Goal: Information Seeking & Learning: Find specific page/section

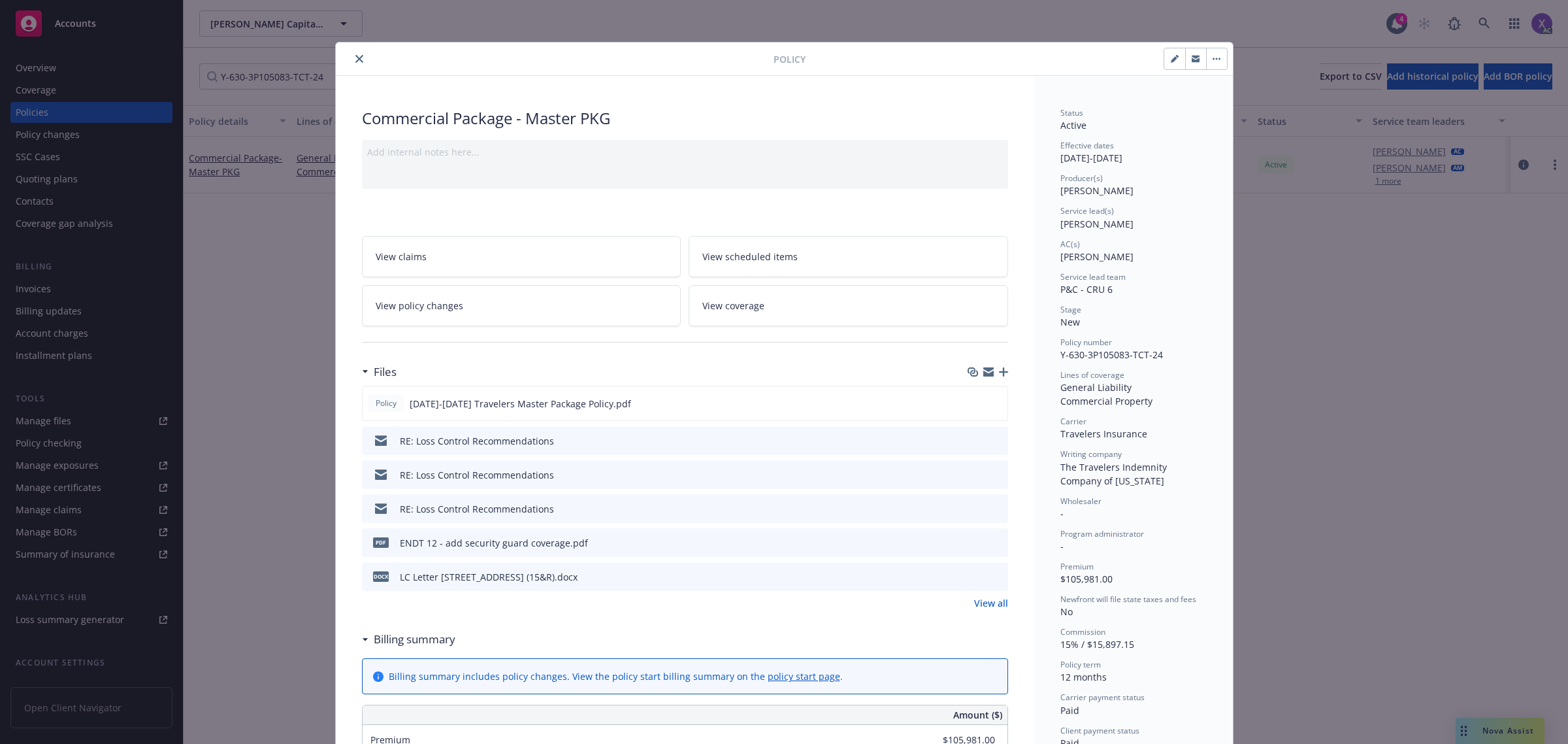
click at [355, 60] on icon "close" at bounding box center [359, 59] width 8 height 8
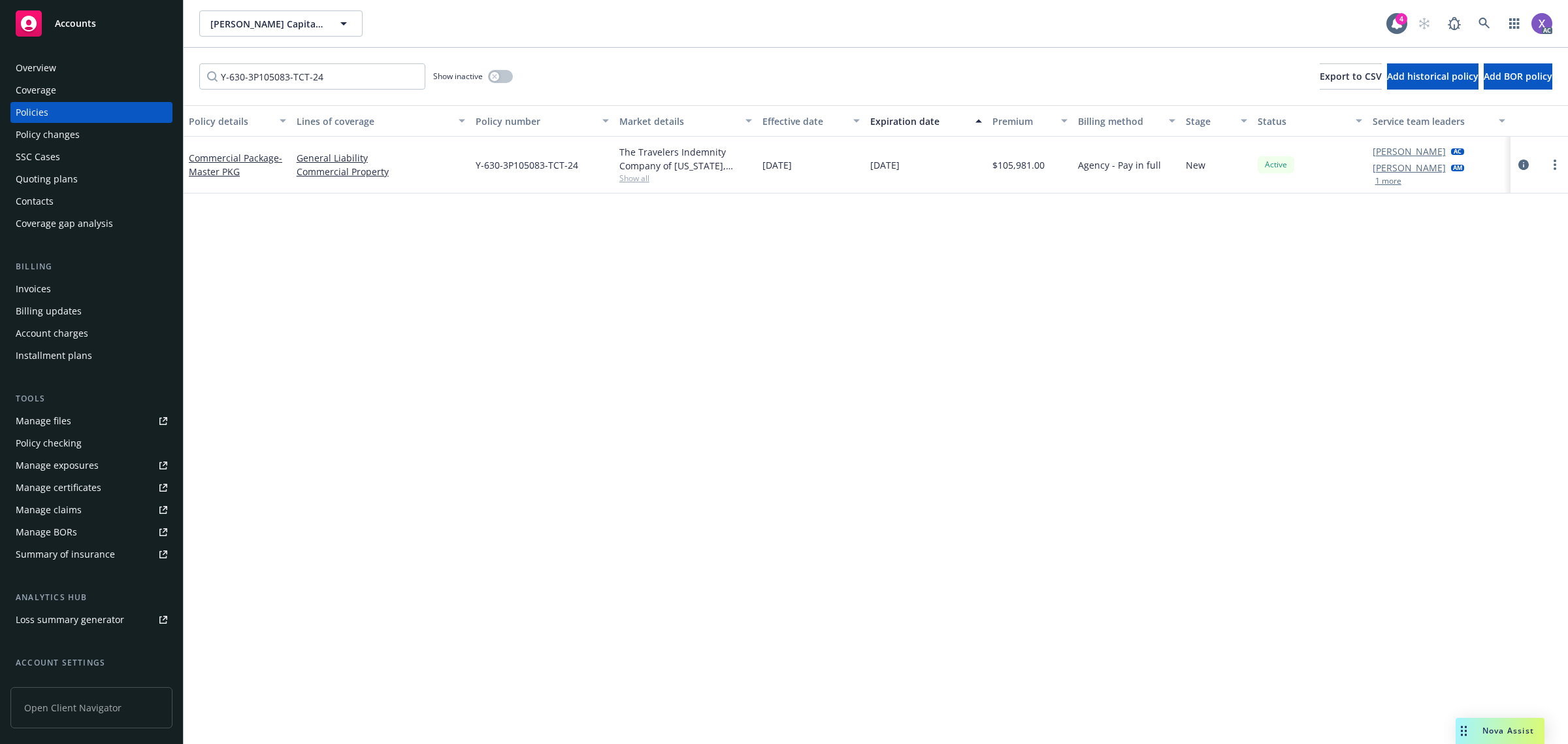
click at [1246, 327] on div "Policy details Lines of coverage Policy number Market details Effective date Ex…" at bounding box center [875, 464] width 1385 height 719
click at [1479, 22] on icon at bounding box center [1485, 24] width 11 height 11
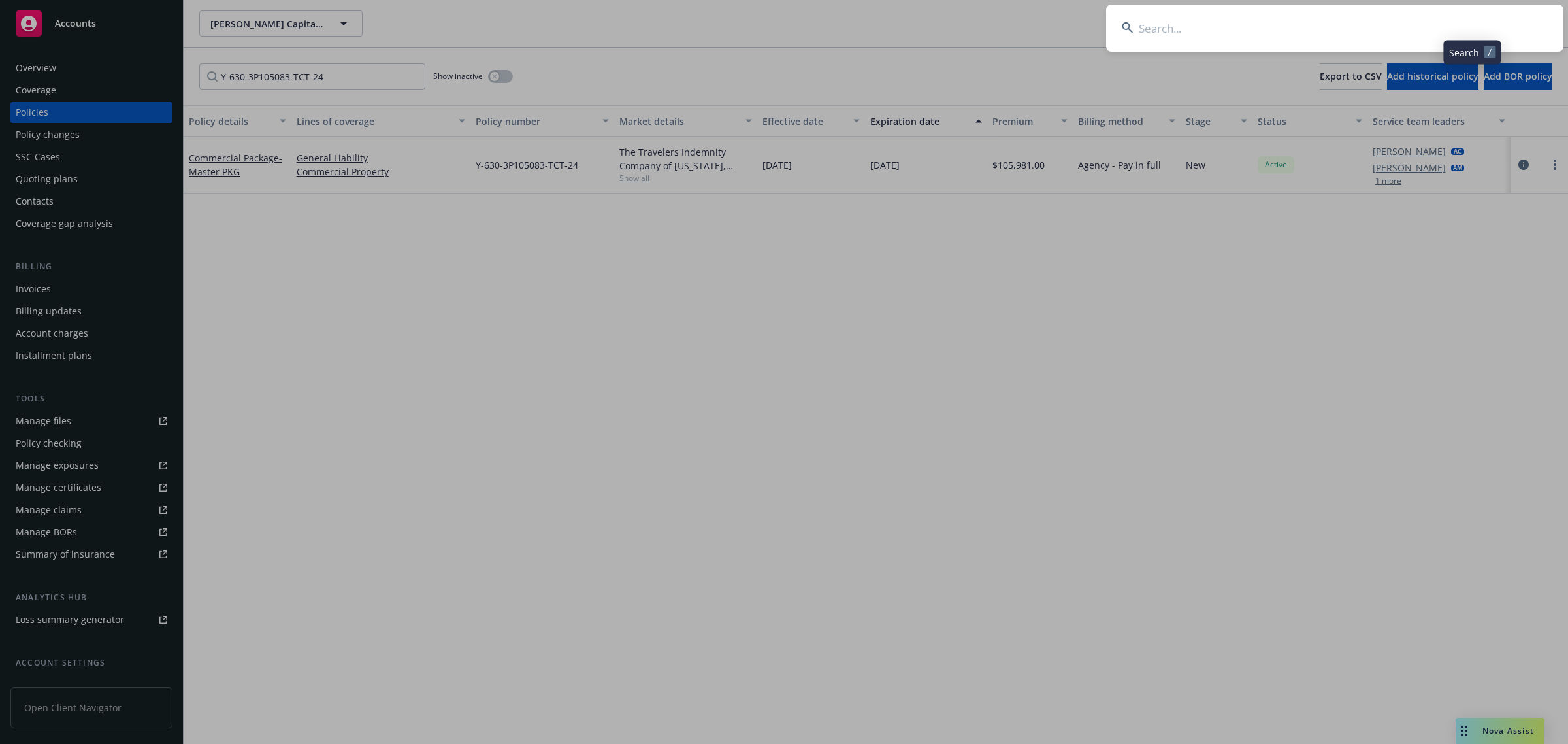
click at [1331, 34] on input at bounding box center [1335, 28] width 457 height 47
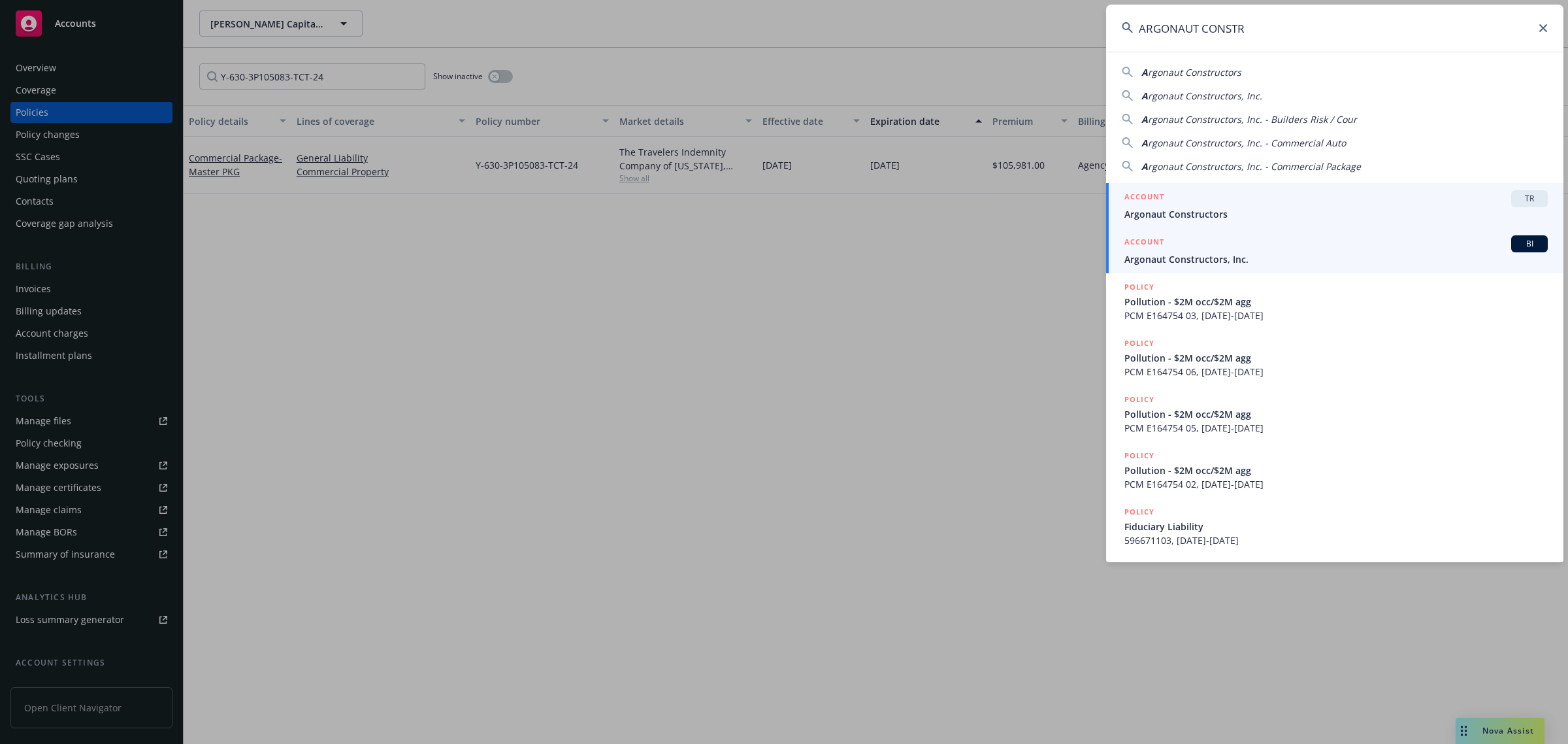
type input "ARGONAUT CONSTR"
click at [1233, 255] on span "Argonaut Constructors, Inc." at bounding box center [1336, 259] width 423 height 14
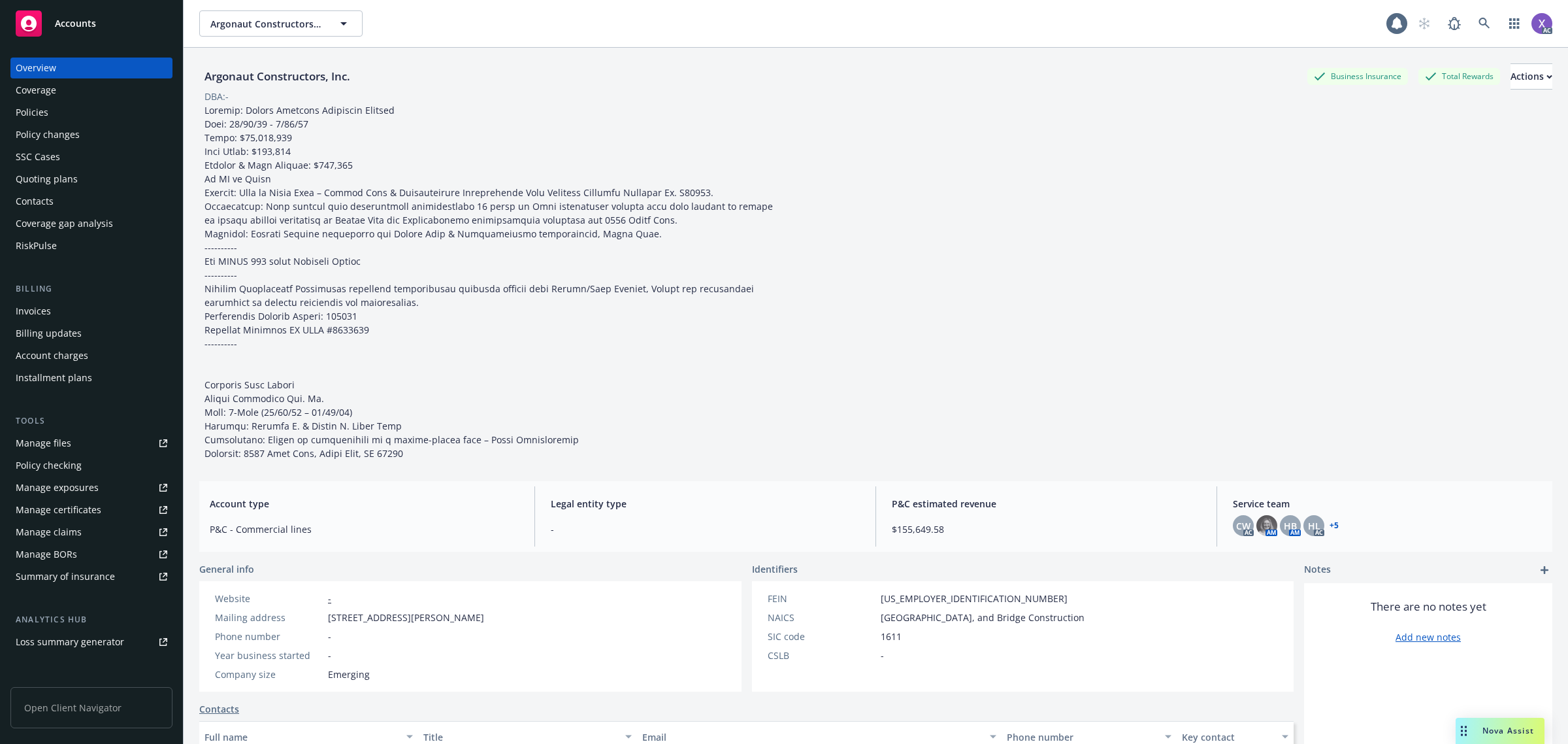
click at [18, 288] on div "Billing" at bounding box center [91, 289] width 162 height 13
click at [21, 301] on div "Invoices" at bounding box center [33, 311] width 35 height 21
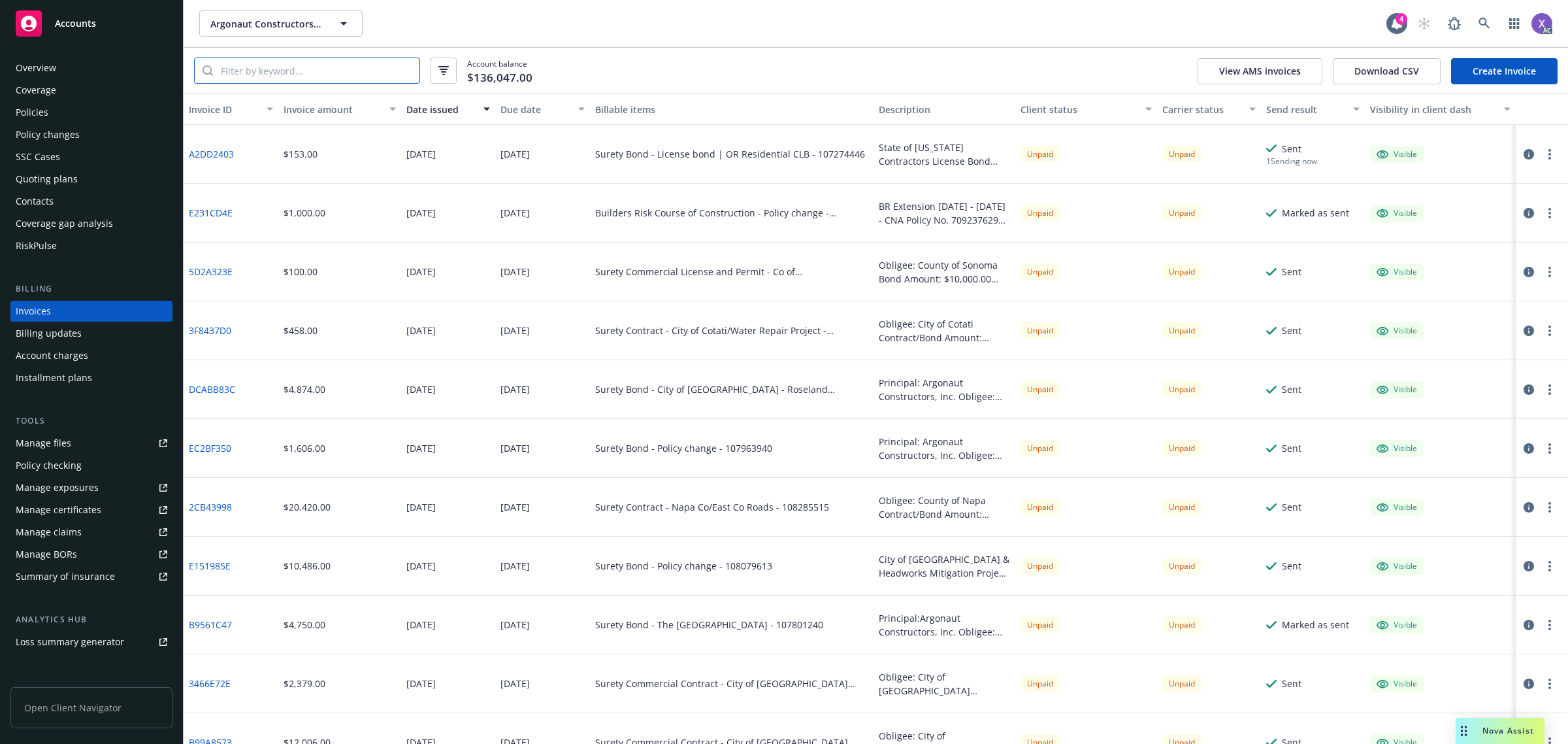
click at [281, 72] on input "search" at bounding box center [316, 71] width 206 height 25
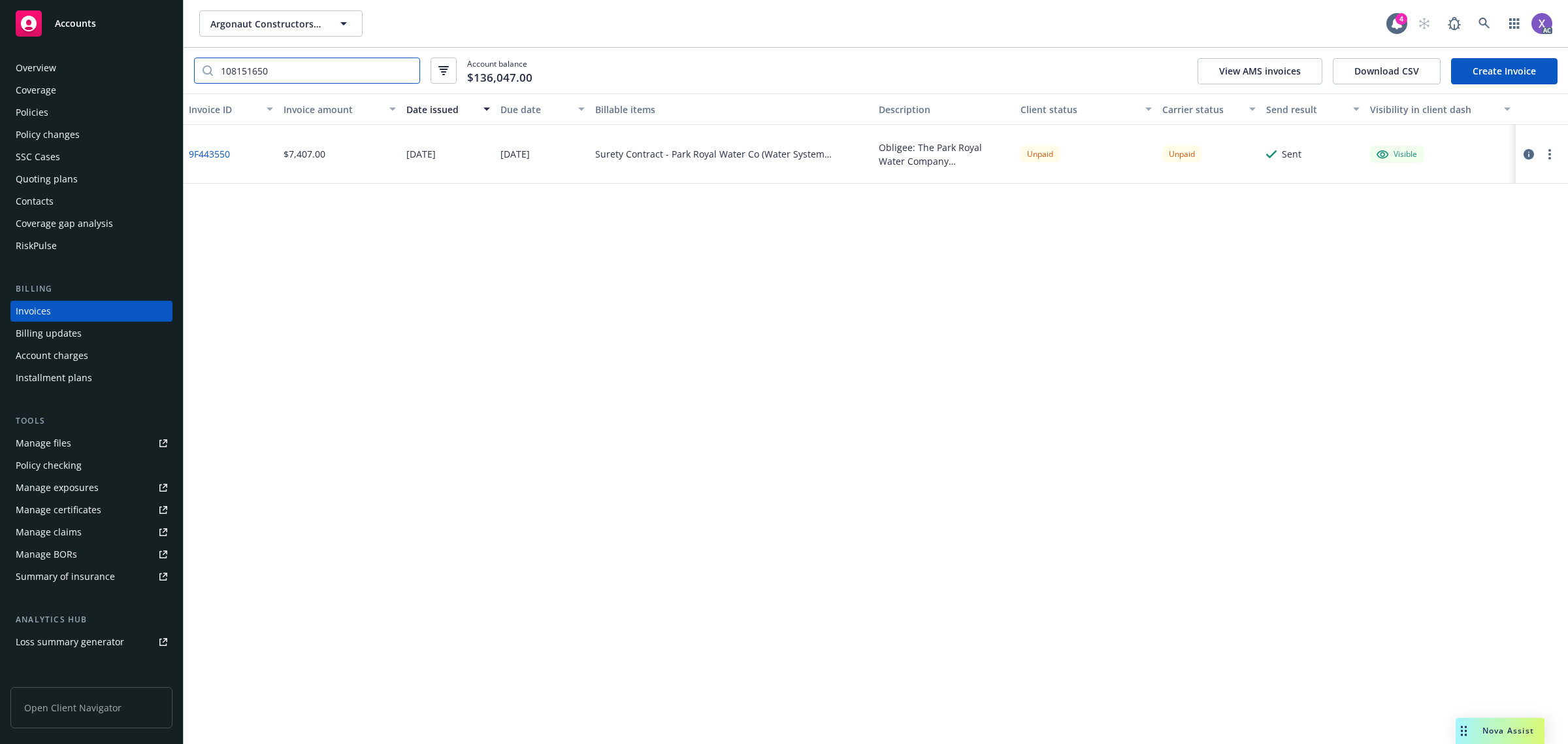
click at [370, 69] on input "108151650" at bounding box center [316, 71] width 206 height 25
click at [298, 73] on input "108151649" at bounding box center [316, 71] width 206 height 25
type input "108151647"
click at [1481, 20] on icon at bounding box center [1485, 24] width 11 height 11
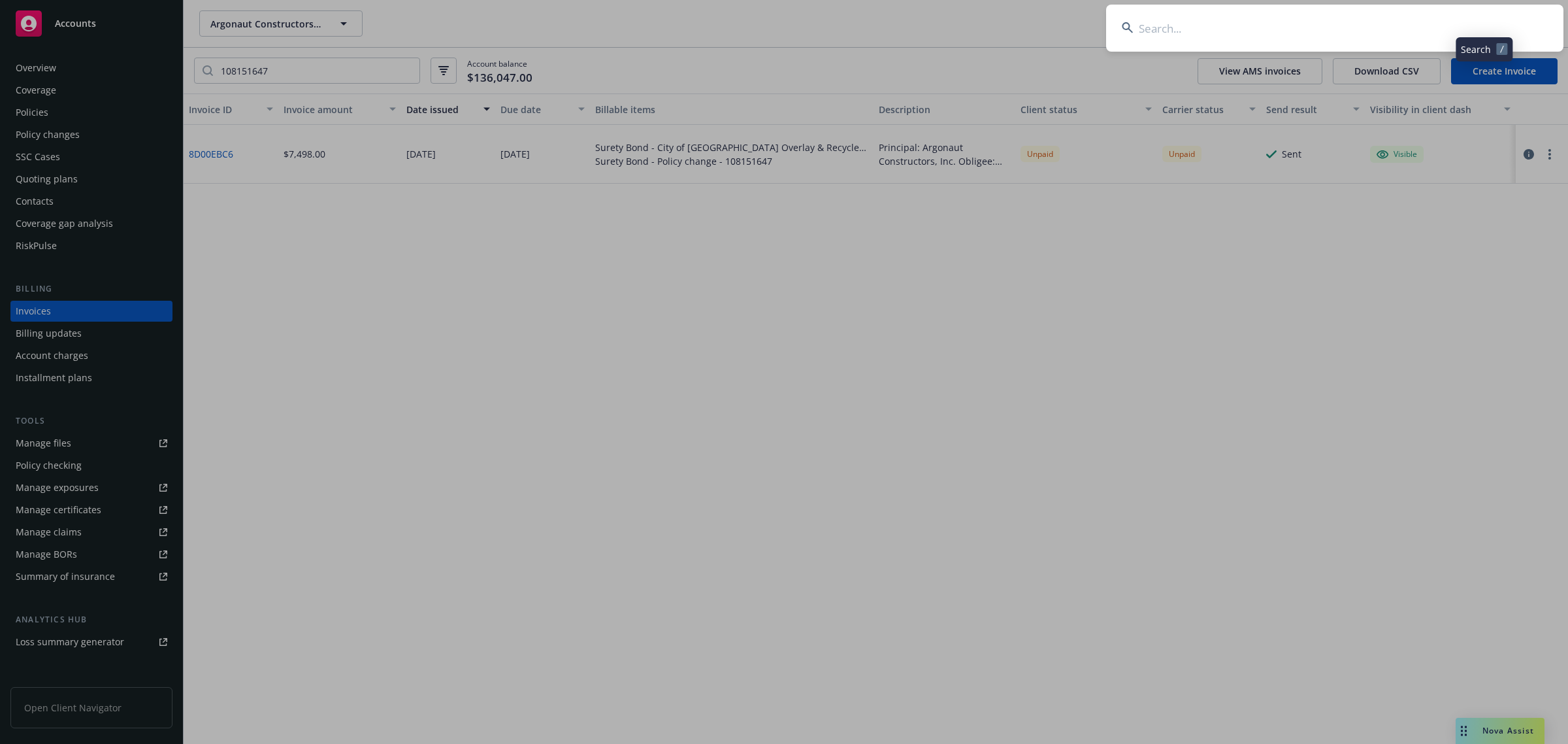
type input "[PERSON_NAME] COMPANIES,"
click at [1286, 25] on input "[PERSON_NAME] COMPANIES," at bounding box center [1335, 28] width 457 height 47
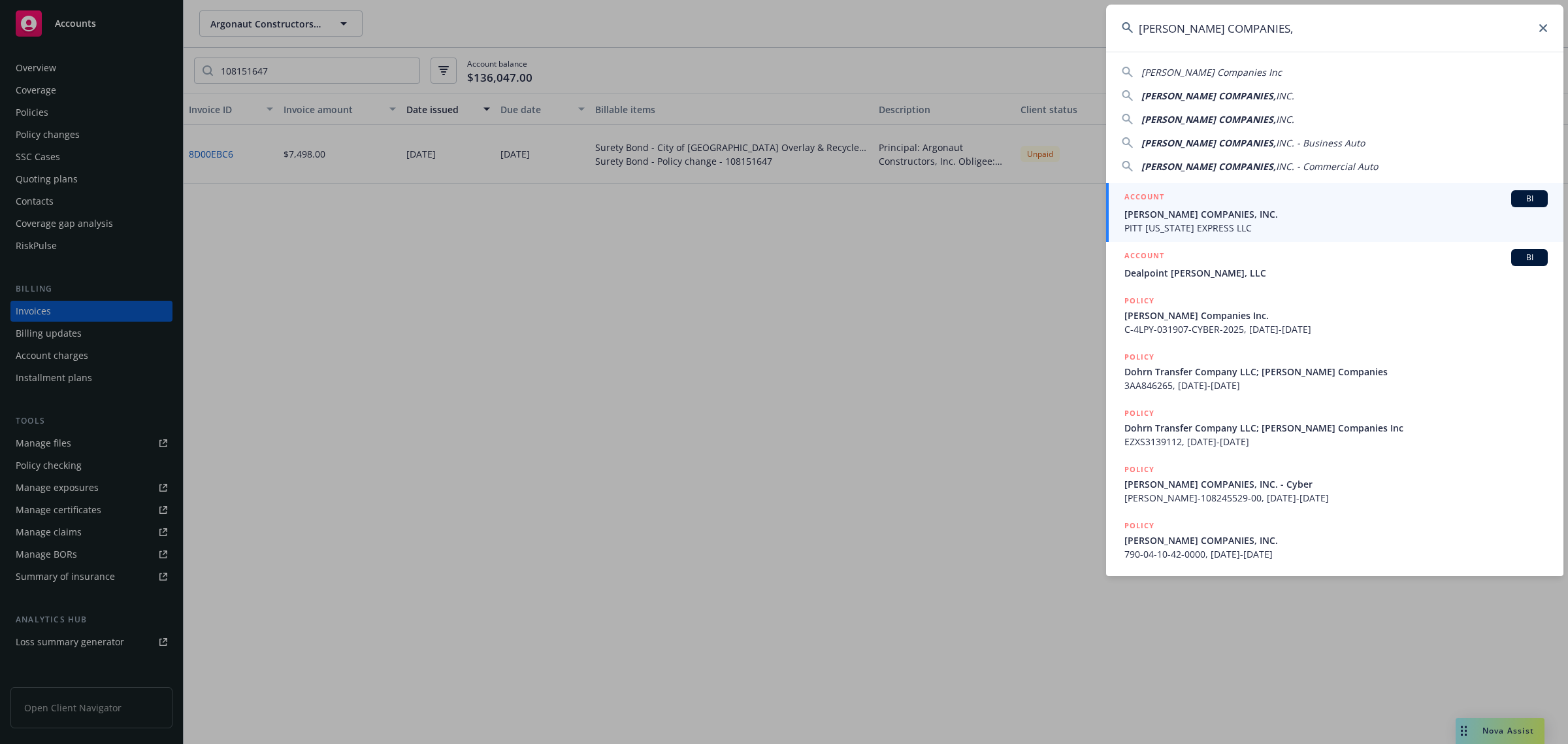
click at [1210, 221] on span "PITT [US_STATE] EXPRESS LLC" at bounding box center [1336, 228] width 423 height 14
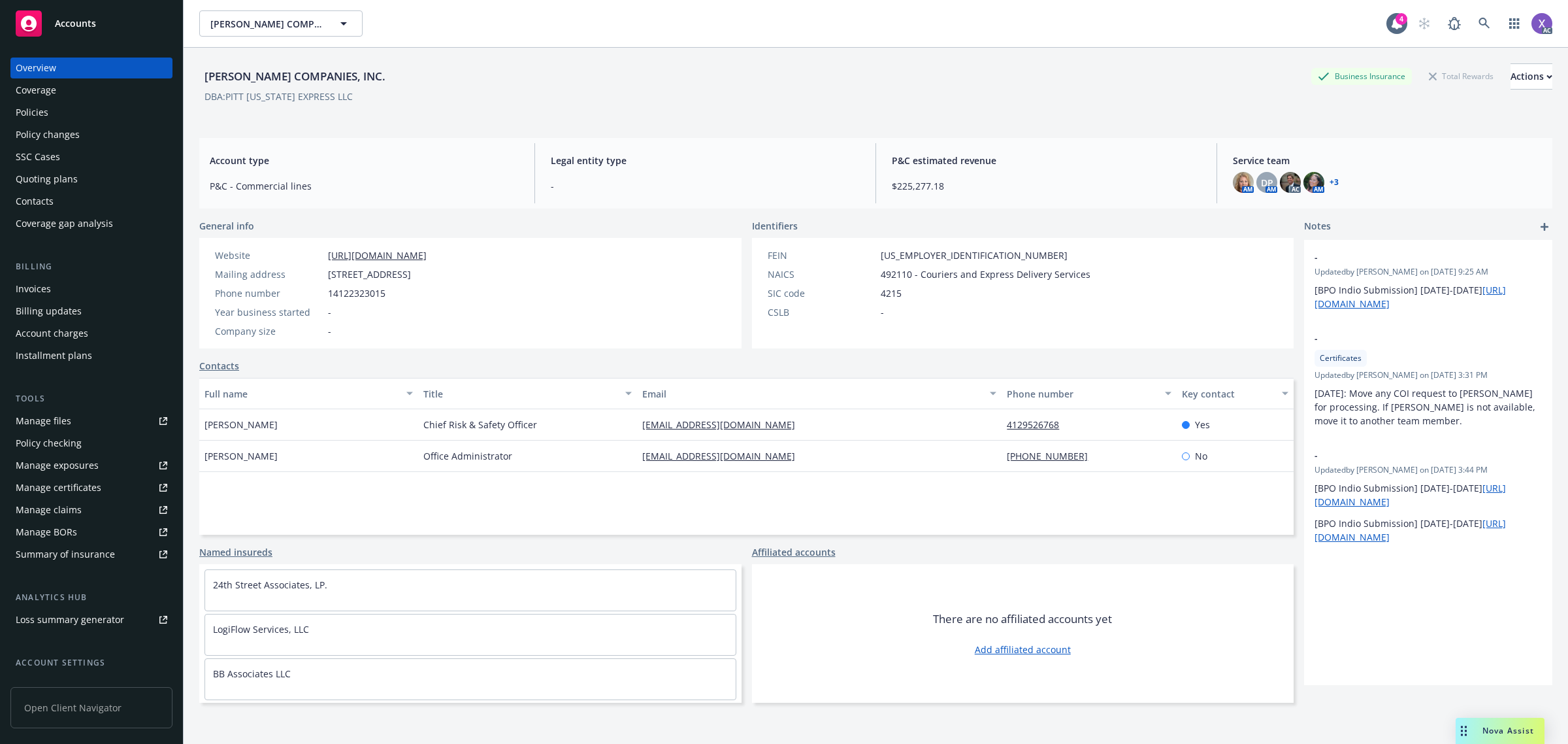
click at [50, 117] on div "Policies" at bounding box center [92, 112] width 151 height 21
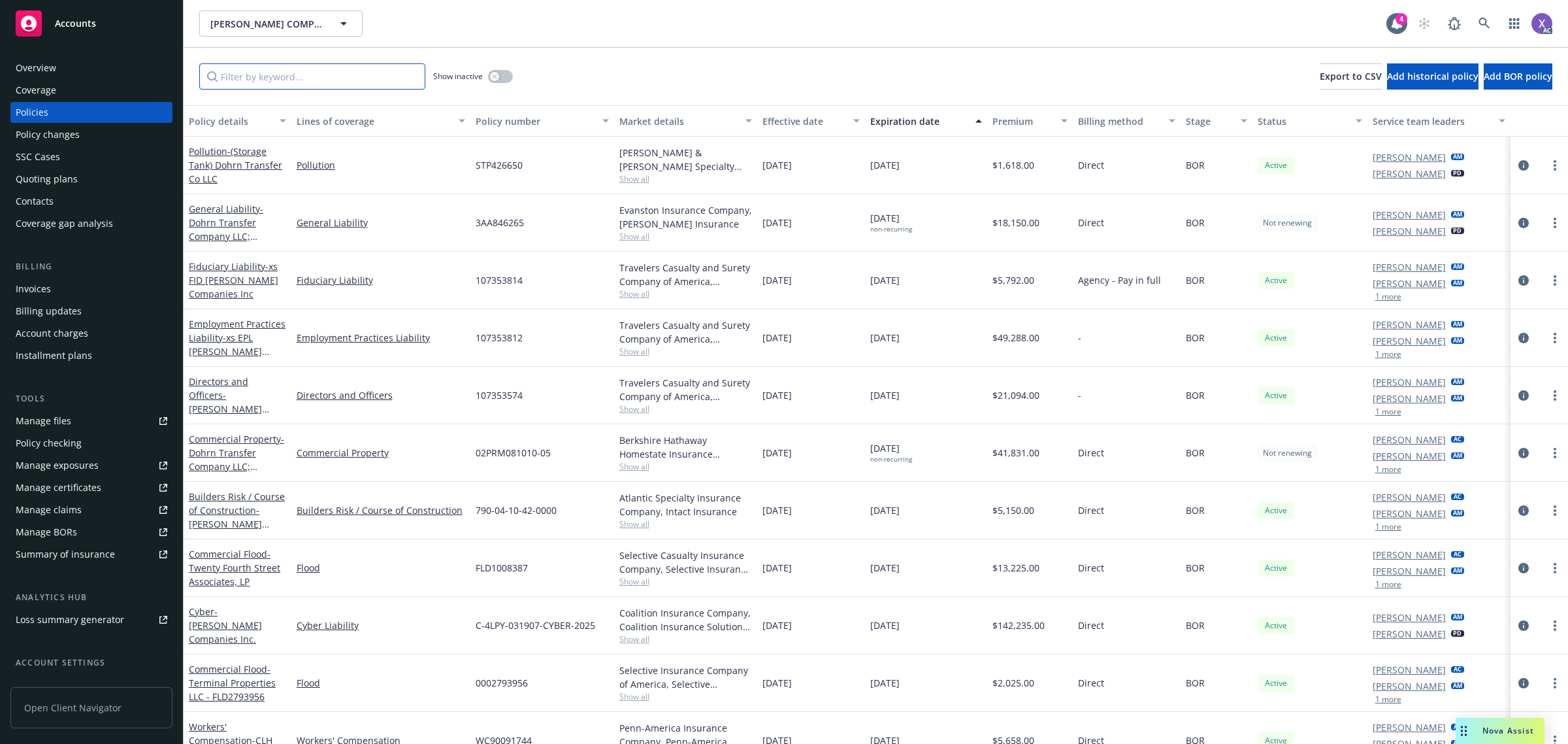
click at [337, 83] on input "Filter by keyword..." at bounding box center [312, 77] width 226 height 26
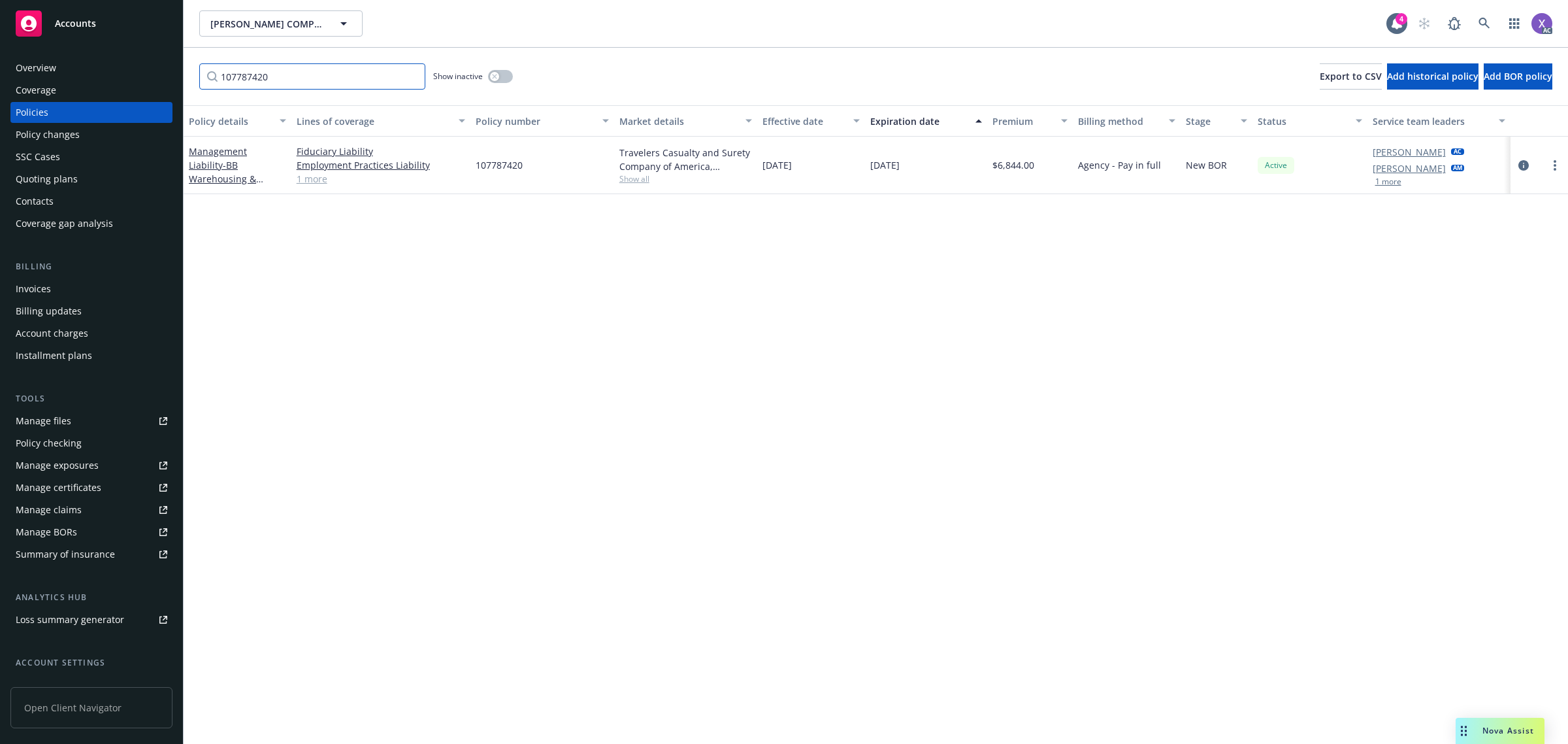
type input "107787420"
click at [54, 285] on div "Invoices" at bounding box center [92, 289] width 151 height 21
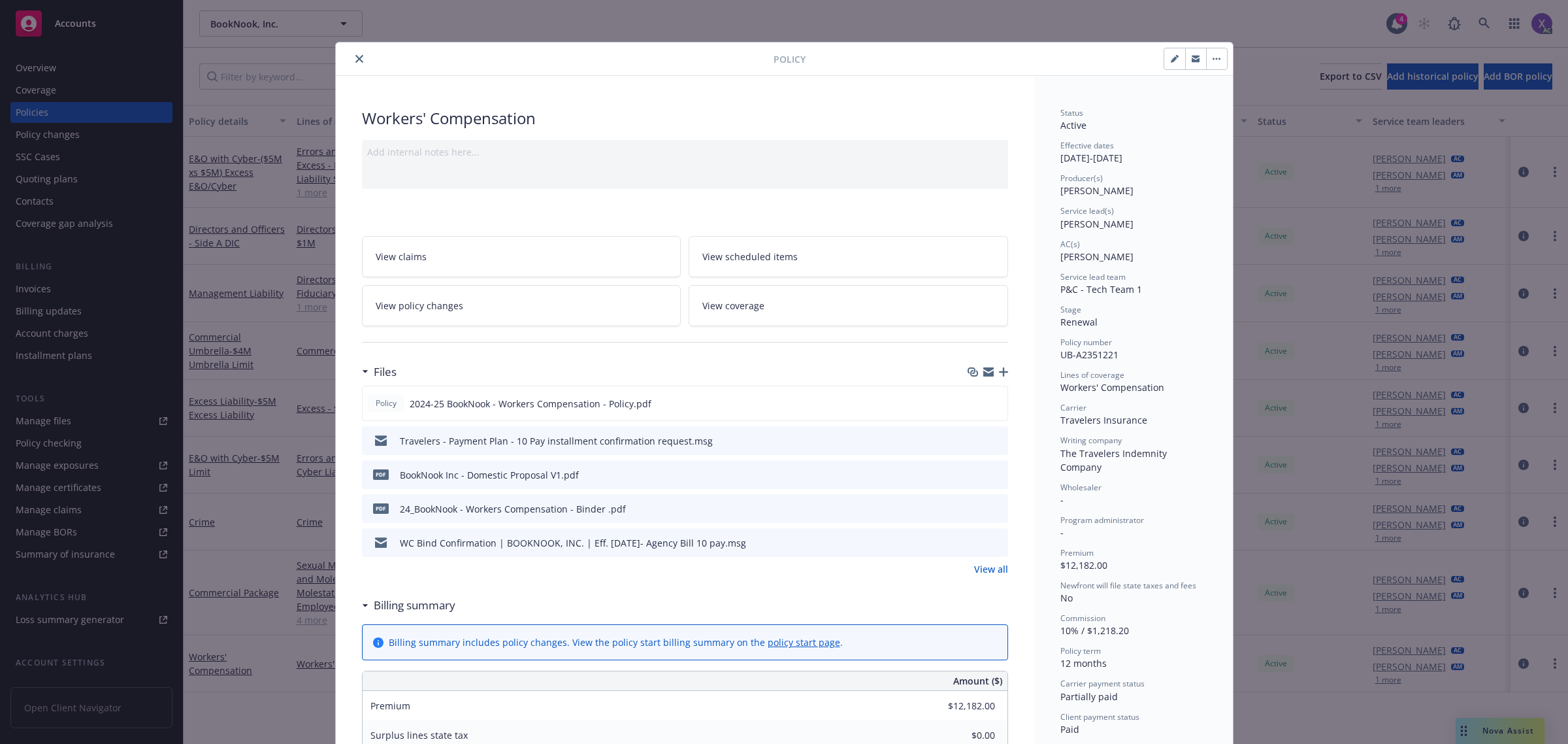
click at [356, 59] on icon "close" at bounding box center [359, 59] width 8 height 8
click at [1483, 31] on link at bounding box center [1485, 24] width 26 height 26
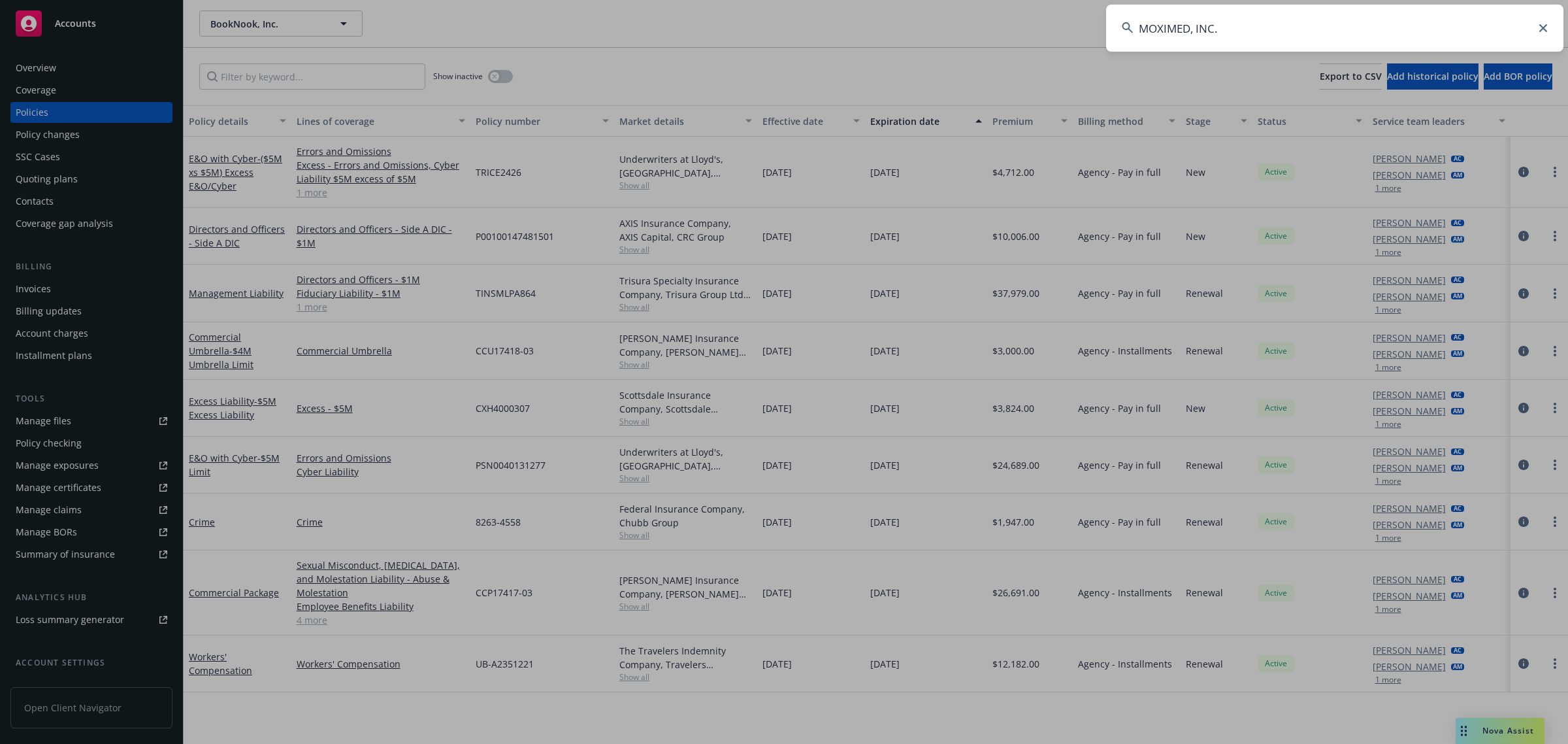
click at [1324, 27] on input "MOXIMED, INC." at bounding box center [1335, 28] width 457 height 47
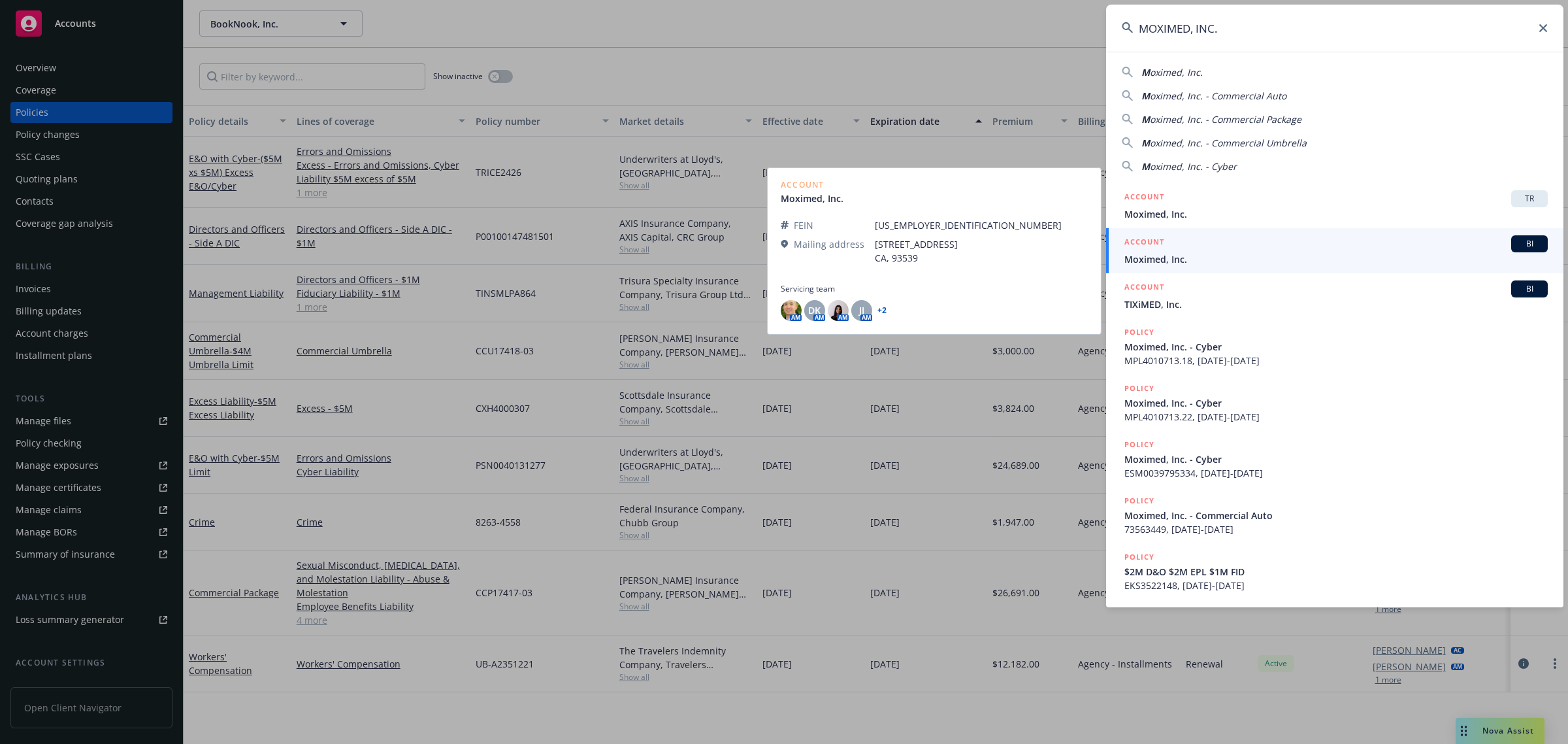
type input "MOXIMED, INC."
click at [1177, 253] on span "Moximed, Inc." at bounding box center [1336, 259] width 423 height 14
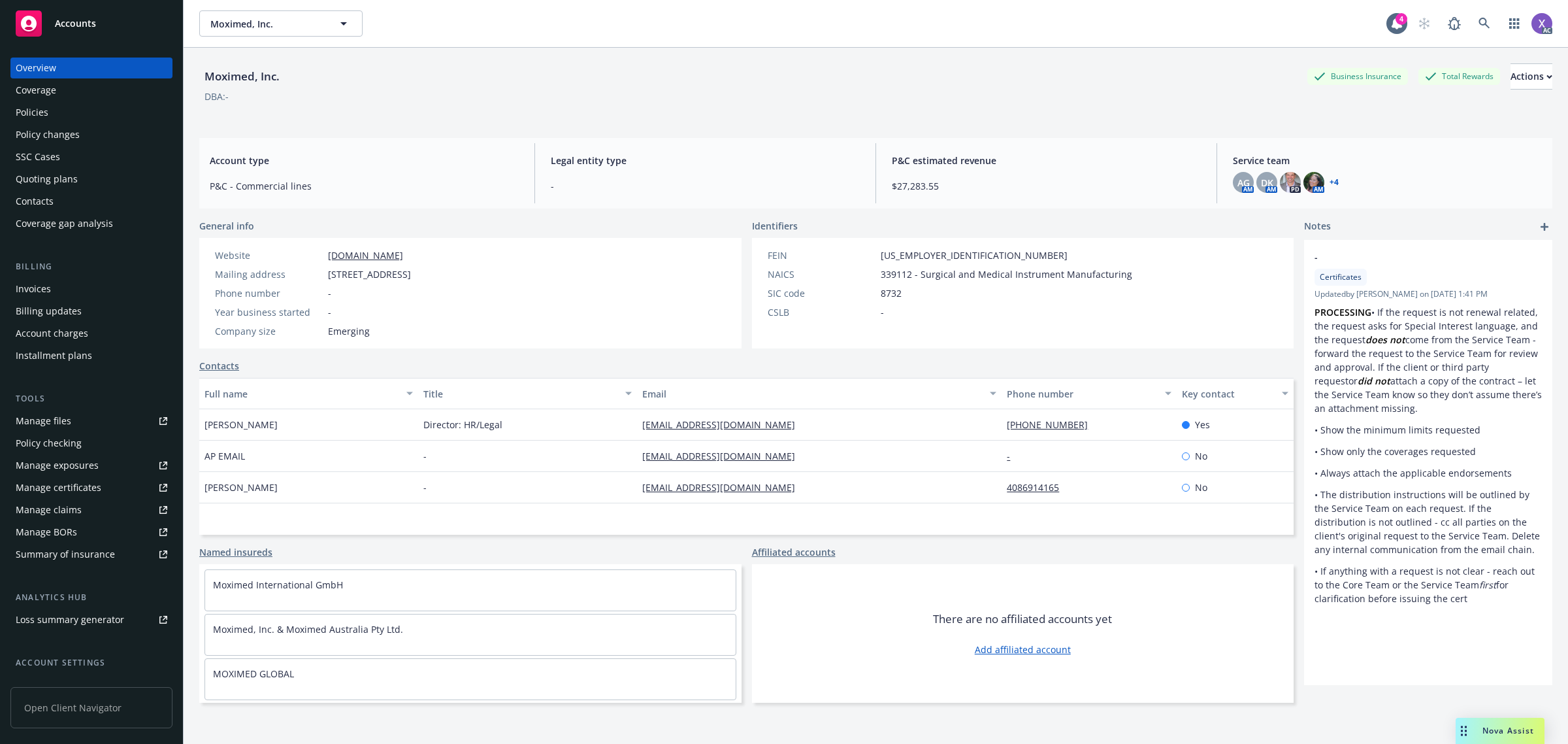
click at [37, 108] on div "Policies" at bounding box center [32, 112] width 33 height 21
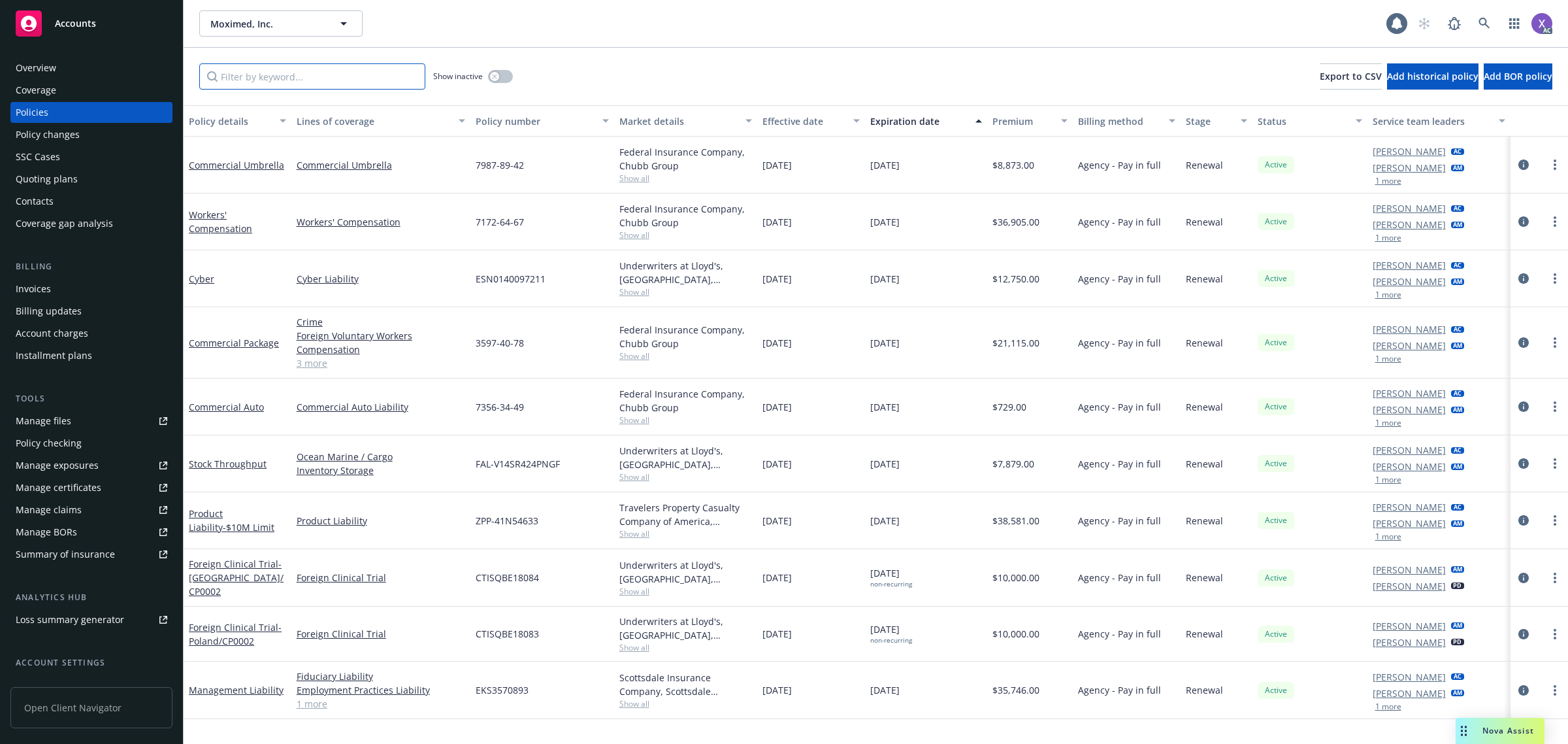
click at [282, 73] on input "Filter by keyword..." at bounding box center [312, 77] width 226 height 26
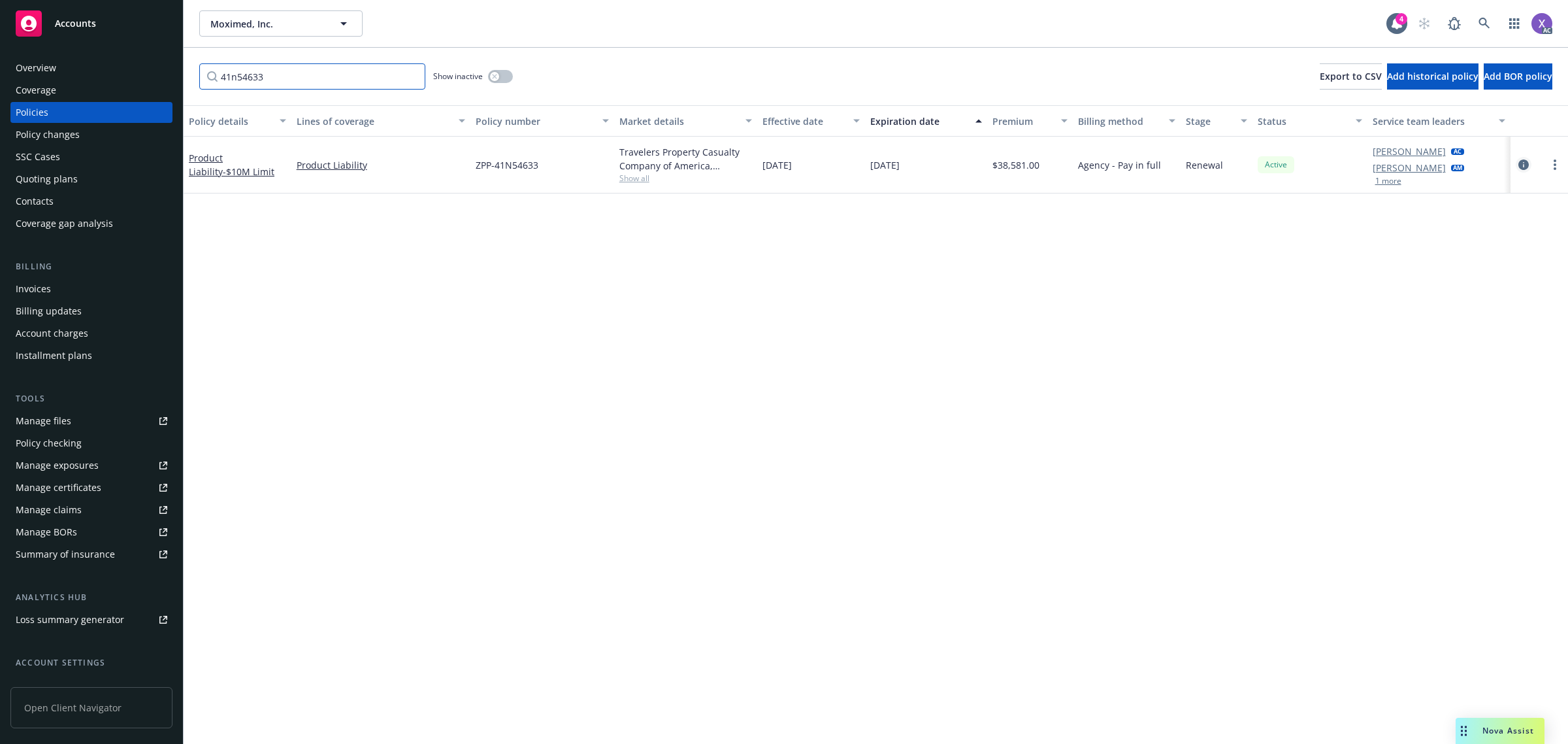
type input "41n54633"
click at [1524, 164] on icon "circleInformation" at bounding box center [1524, 164] width 10 height 10
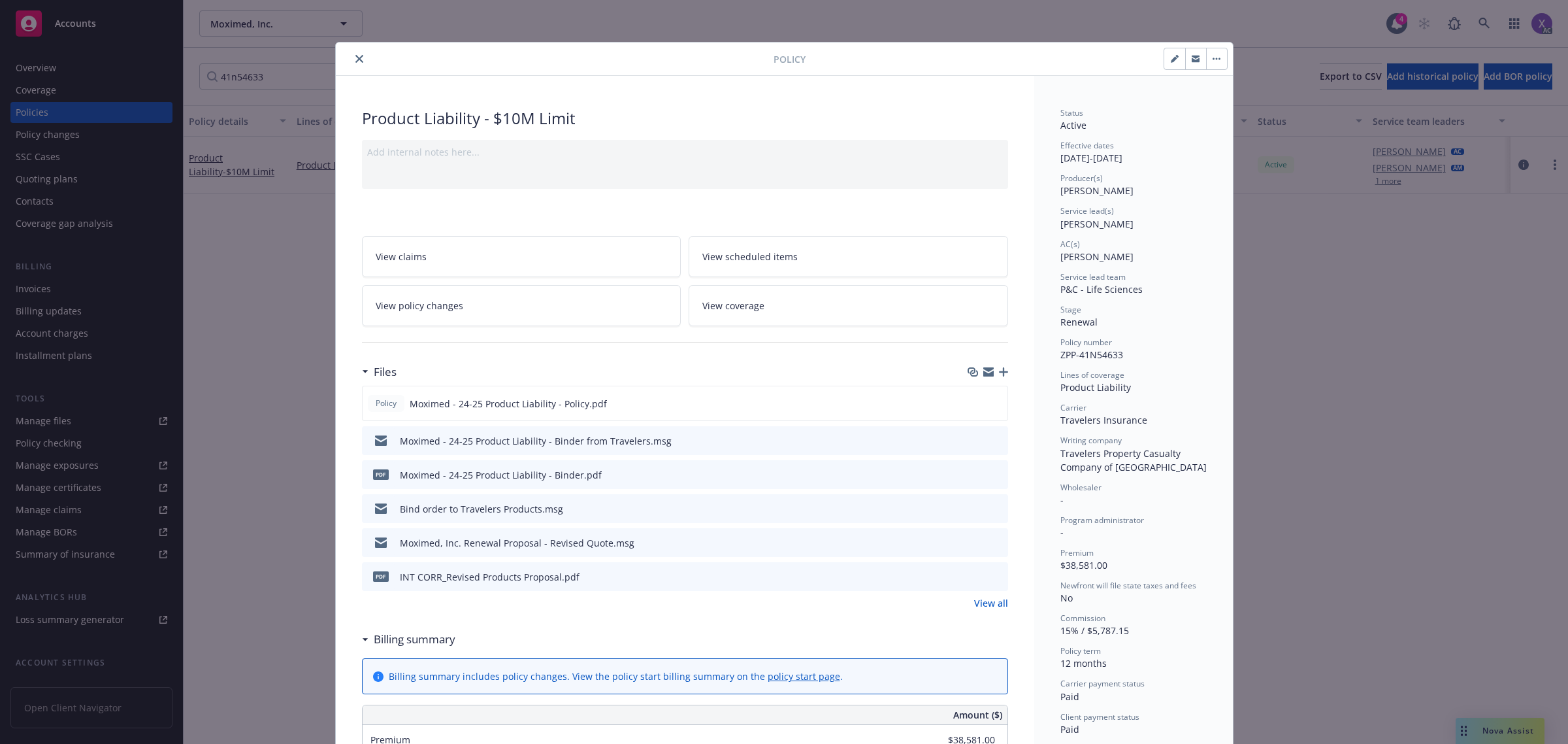
click at [352, 57] on button "close" at bounding box center [359, 59] width 16 height 16
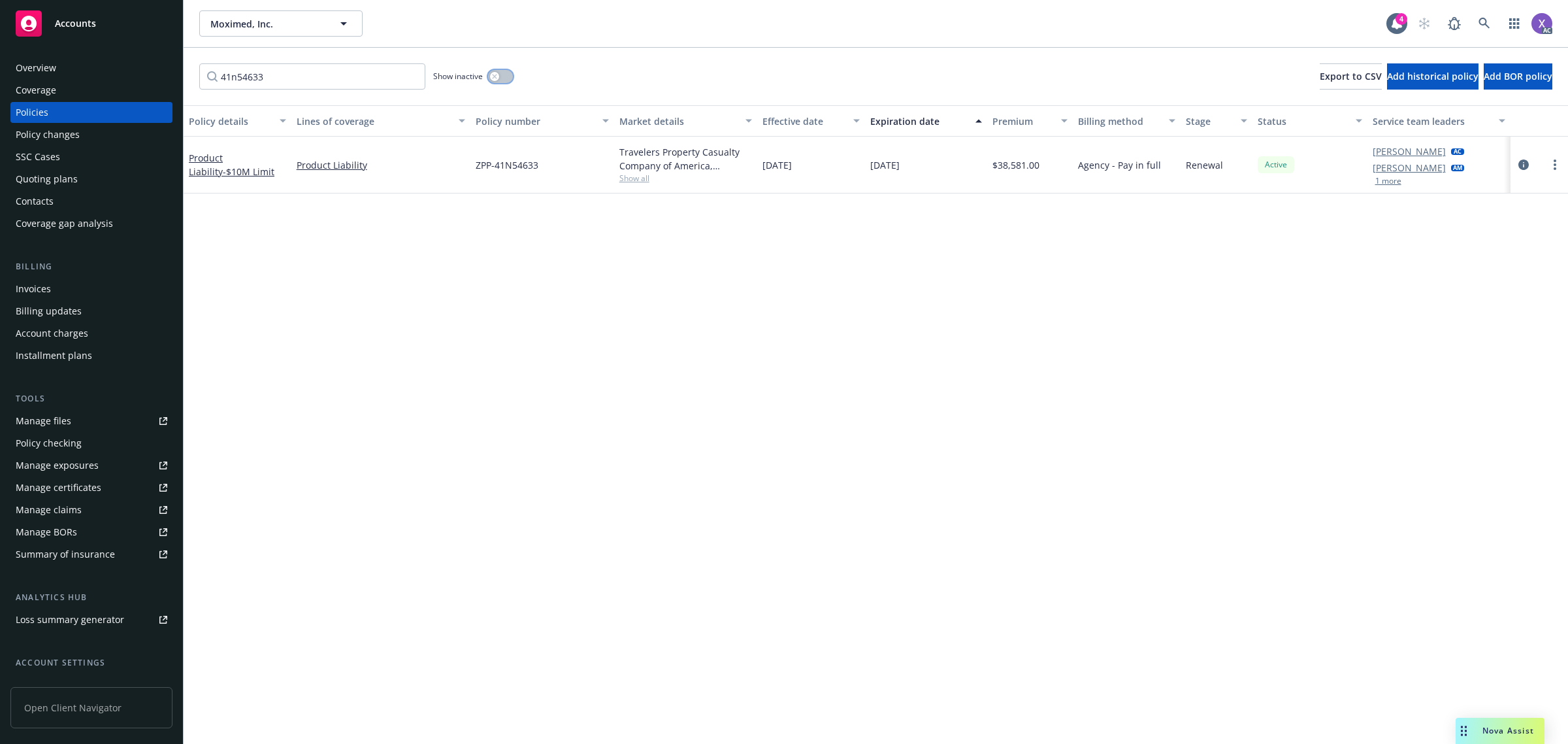
click at [502, 73] on button "button" at bounding box center [500, 77] width 25 height 13
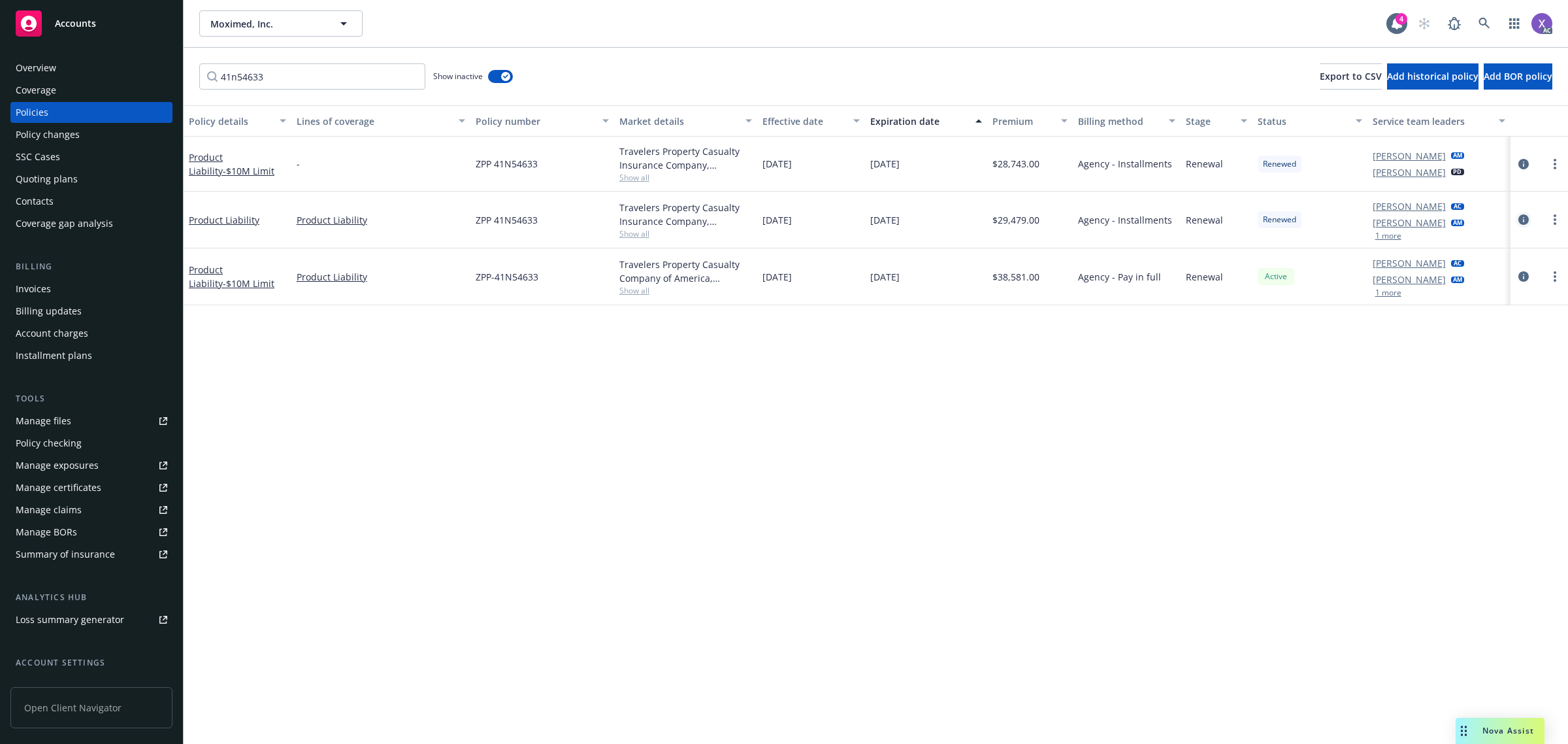
click at [1521, 219] on icon "circleInformation" at bounding box center [1524, 219] width 10 height 10
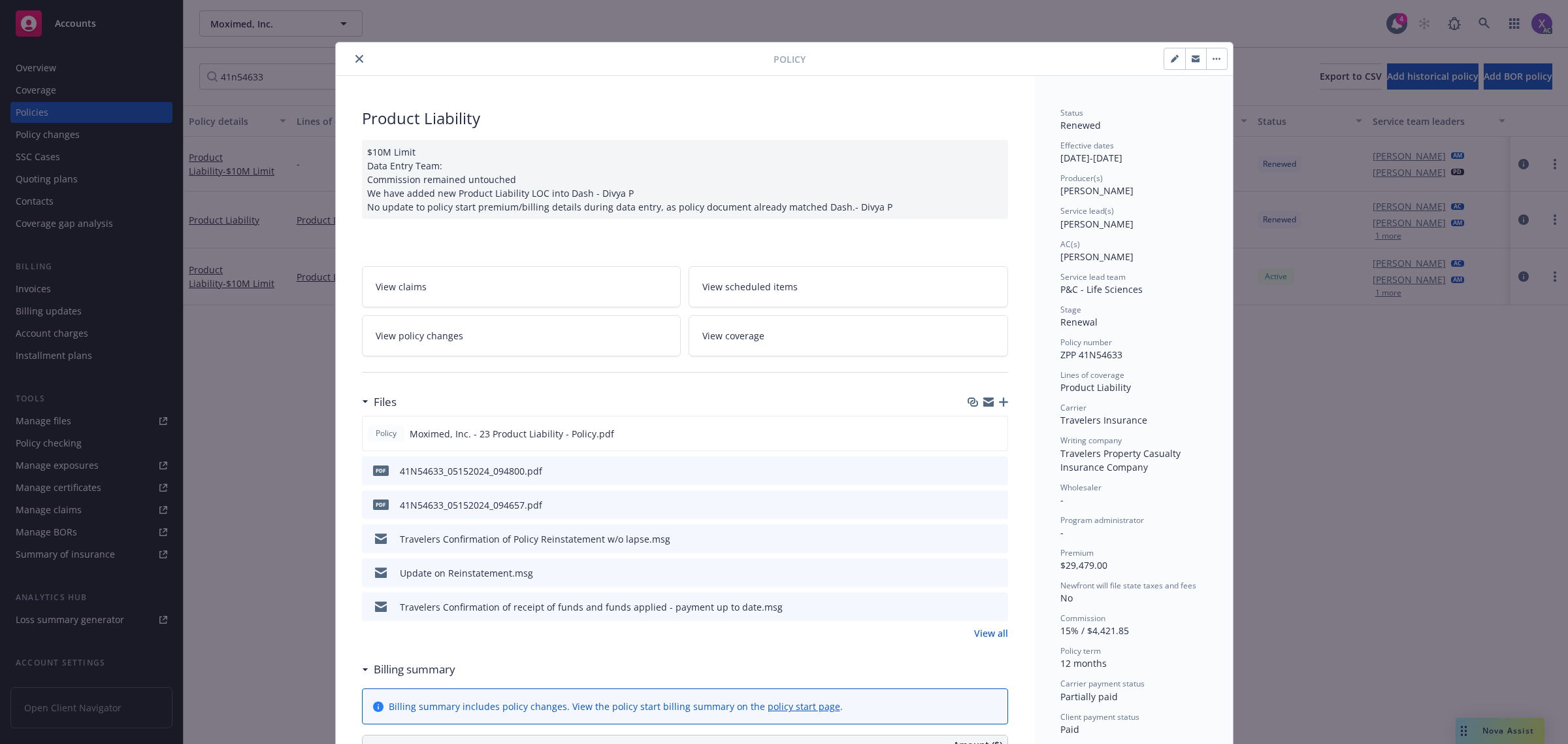
drag, startPoint x: 351, startPoint y: 54, endPoint x: 351, endPoint y: 67, distance: 13.0
click at [355, 55] on icon "close" at bounding box center [359, 59] width 8 height 8
